Goal: Transaction & Acquisition: Purchase product/service

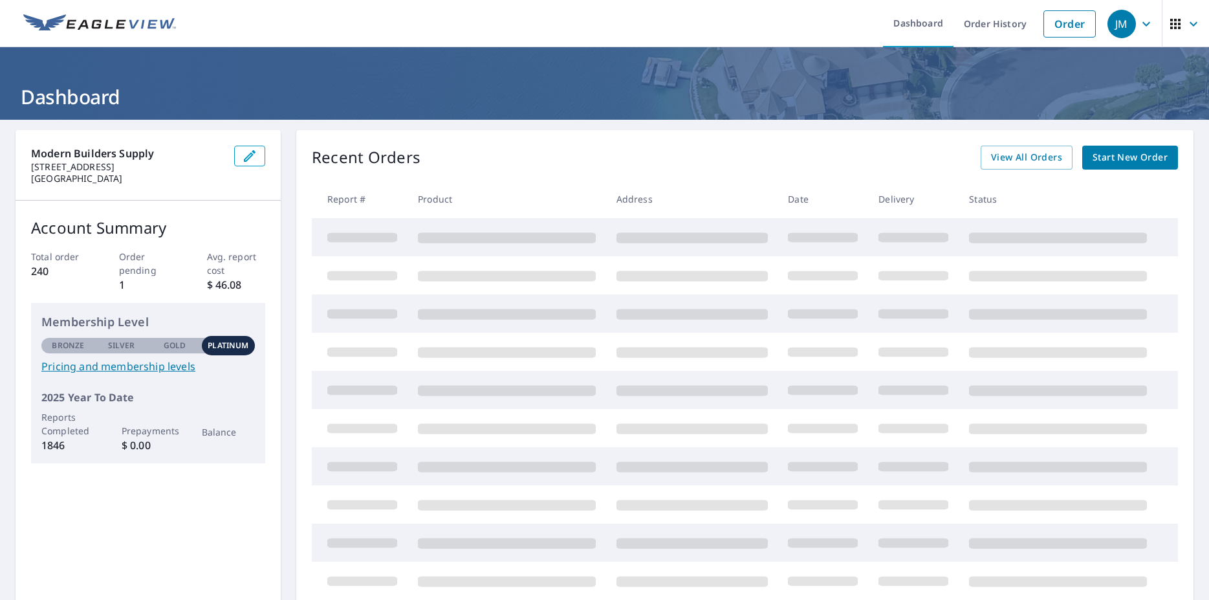
click at [1129, 160] on span "Start New Order" at bounding box center [1130, 157] width 75 height 16
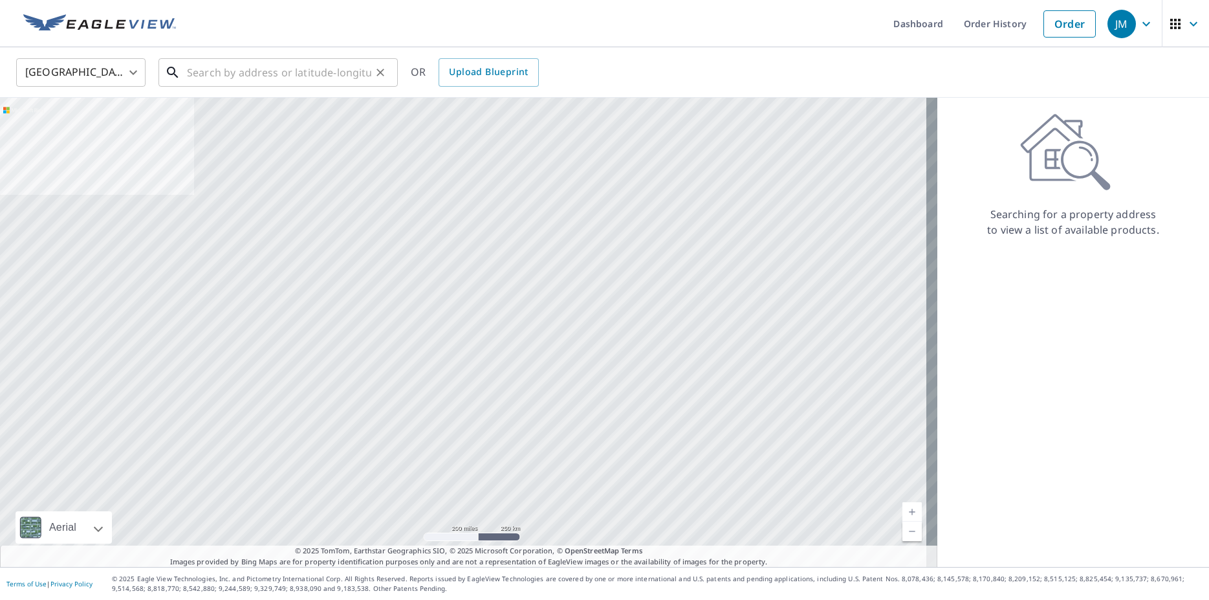
click at [205, 69] on input "text" at bounding box center [279, 72] width 184 height 36
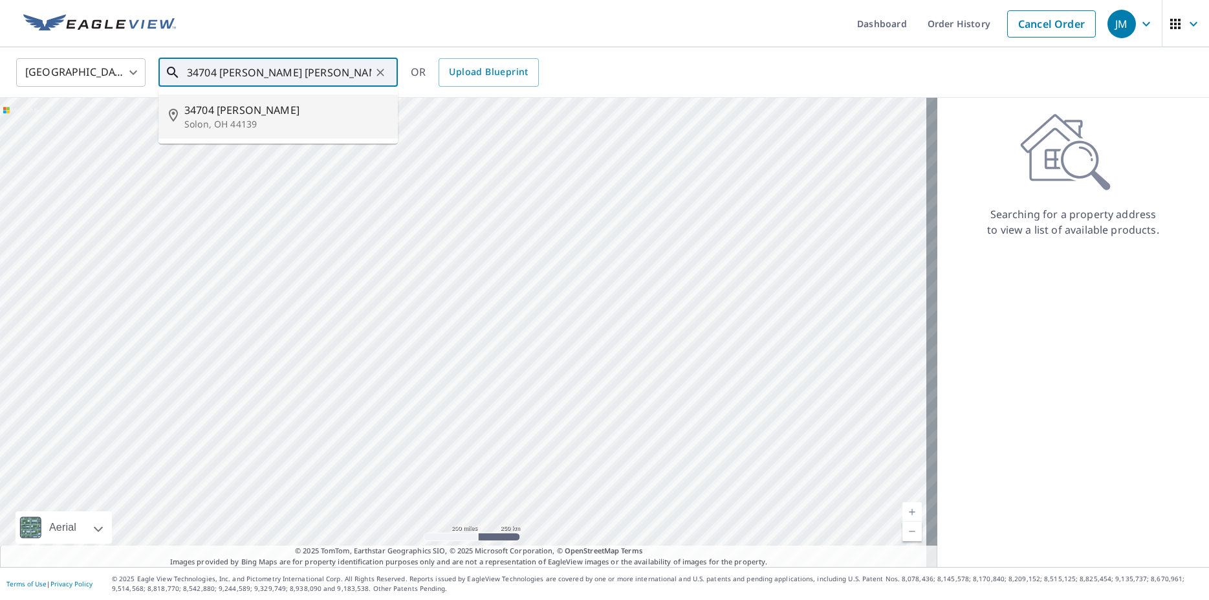
click at [261, 115] on span "34704 [PERSON_NAME]" at bounding box center [285, 110] width 203 height 16
type input "[STREET_ADDRESS][PERSON_NAME]"
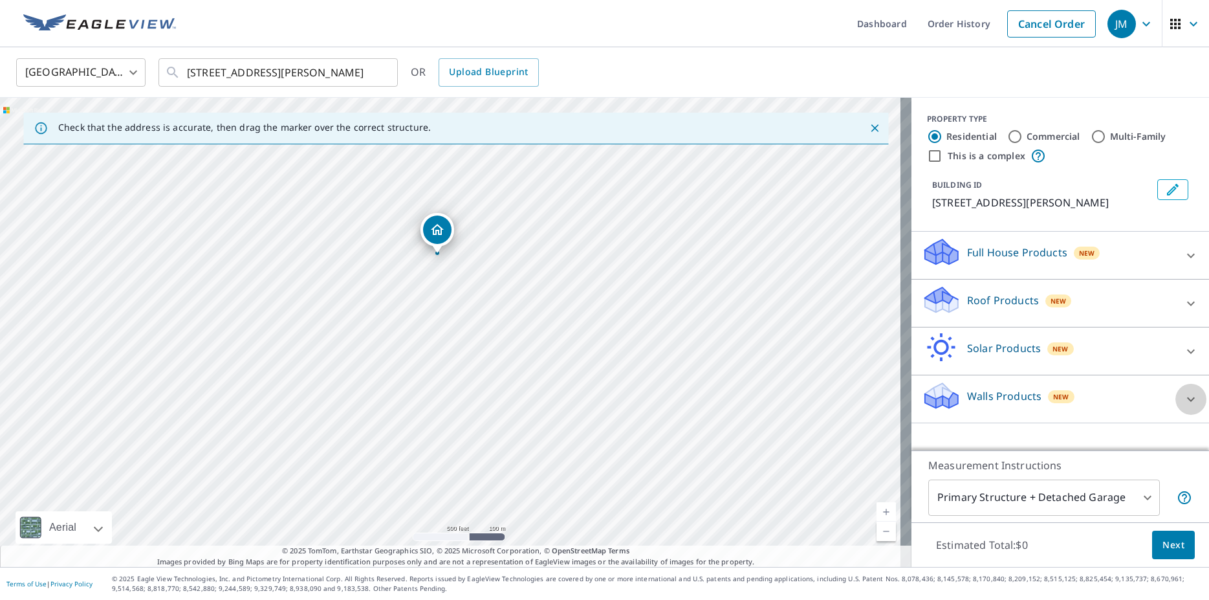
click at [1183, 398] on icon at bounding box center [1191, 399] width 16 height 16
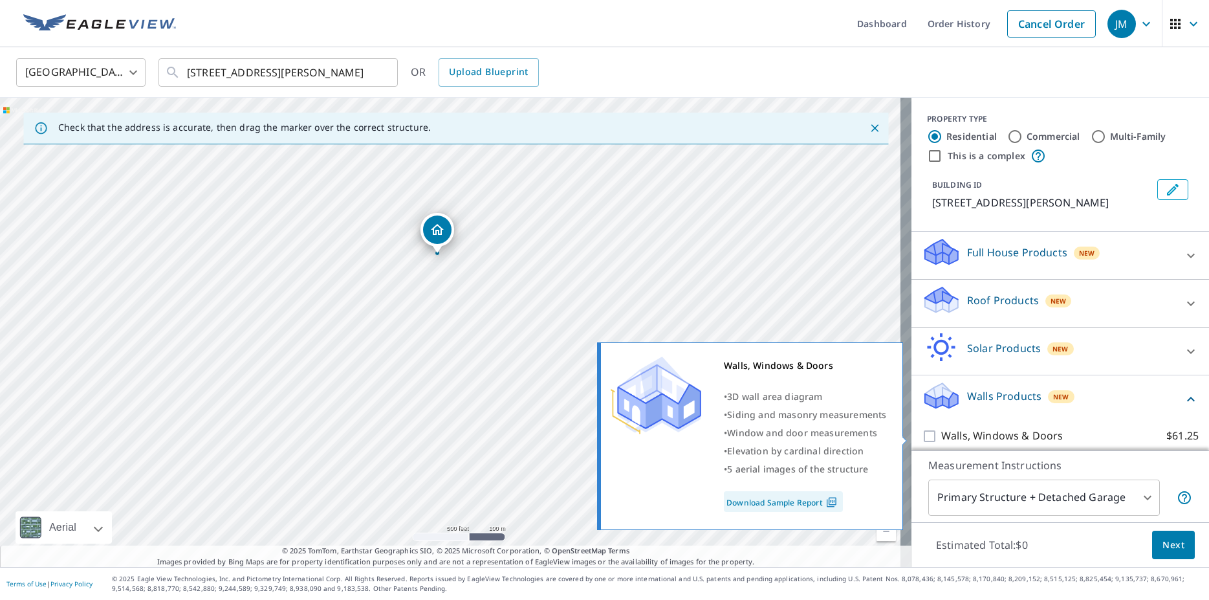
click at [922, 435] on input "Walls, Windows & Doors $61.25" at bounding box center [931, 436] width 19 height 16
checkbox input "true"
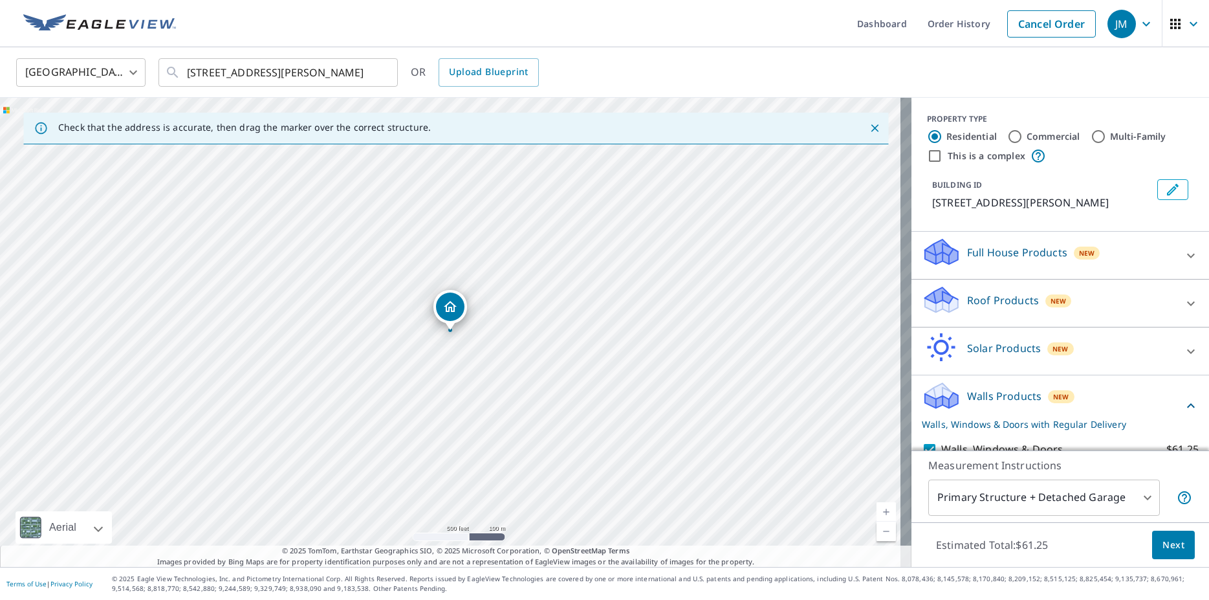
scroll to position [89, 0]
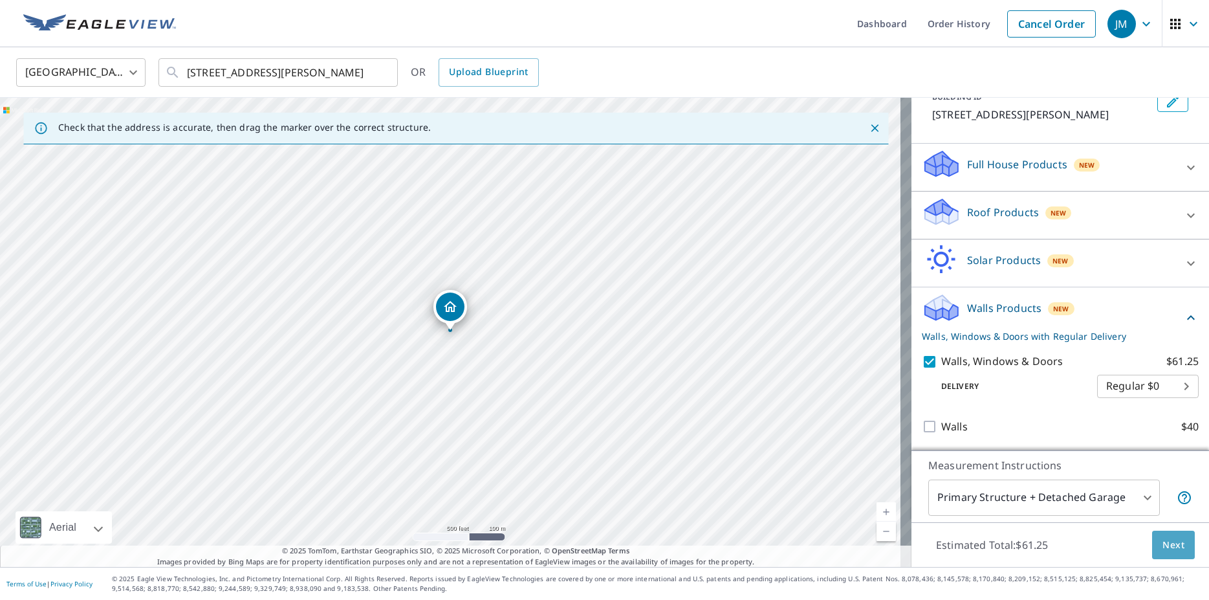
click at [1163, 547] on span "Next" at bounding box center [1174, 545] width 22 height 16
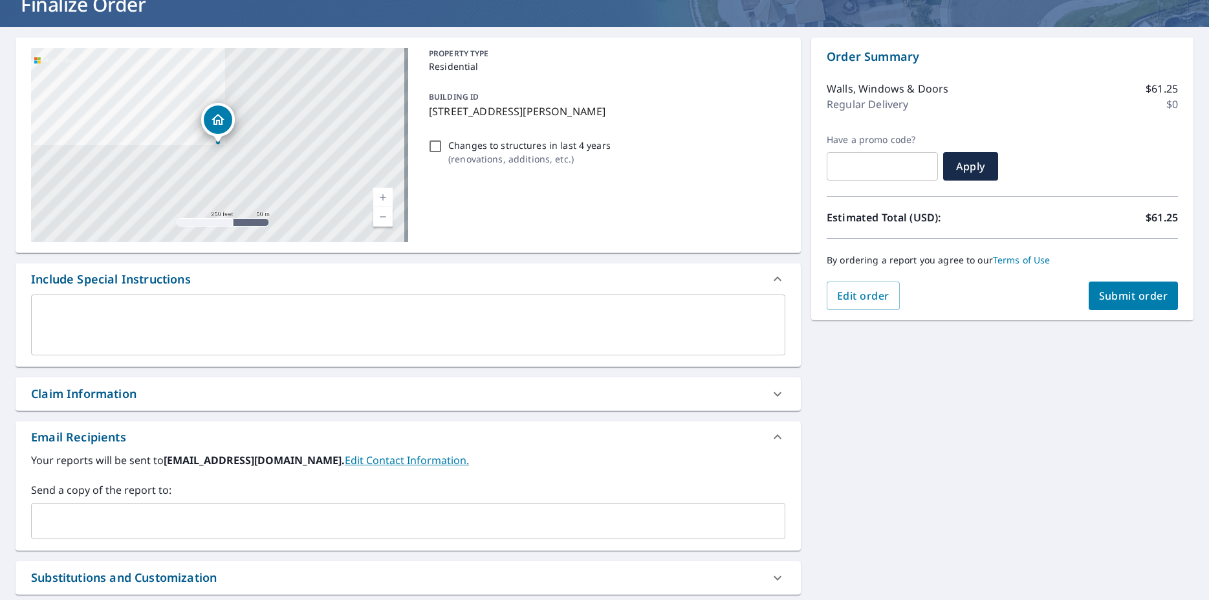
scroll to position [53, 0]
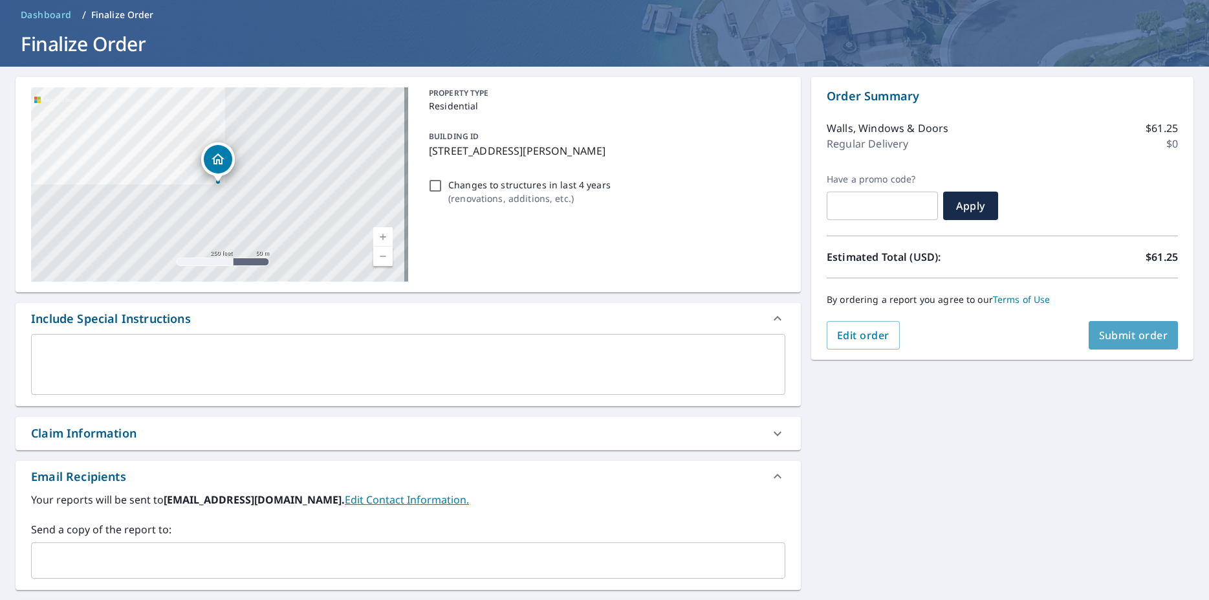
click at [1119, 333] on span "Submit order" at bounding box center [1133, 335] width 69 height 14
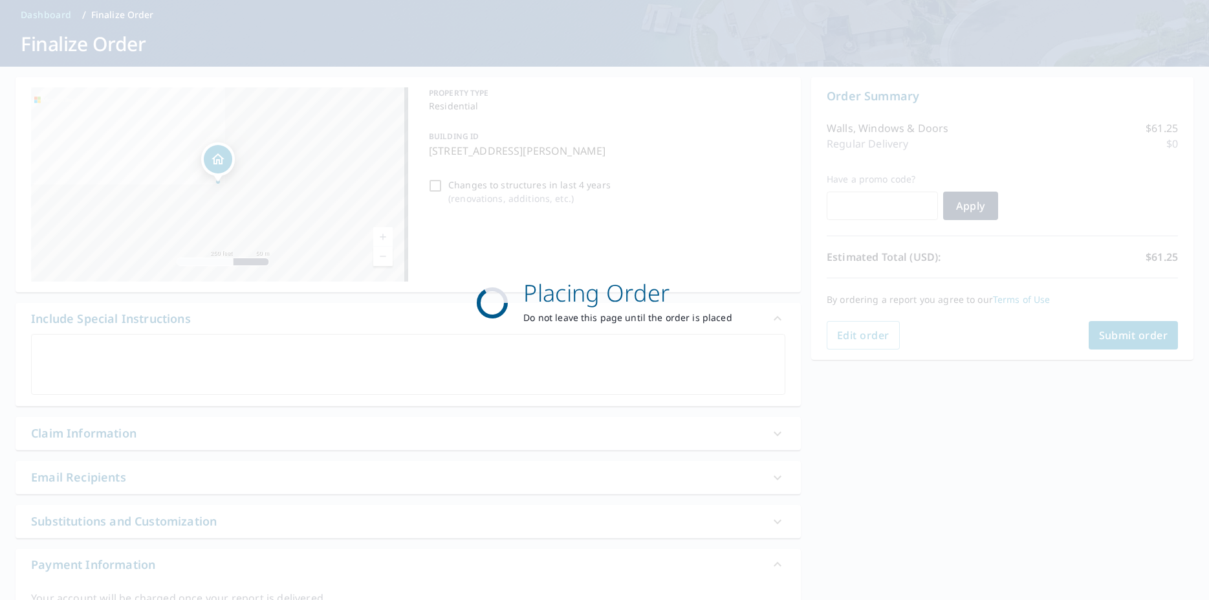
checkbox input "true"
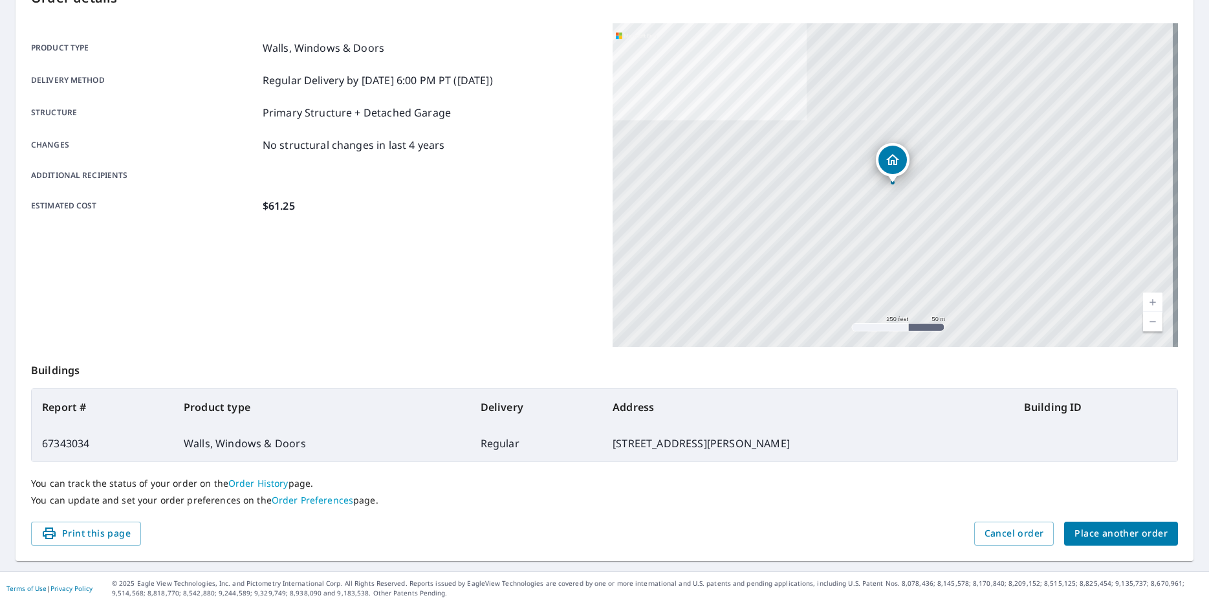
scroll to position [162, 0]
